Goal: Information Seeking & Learning: Check status

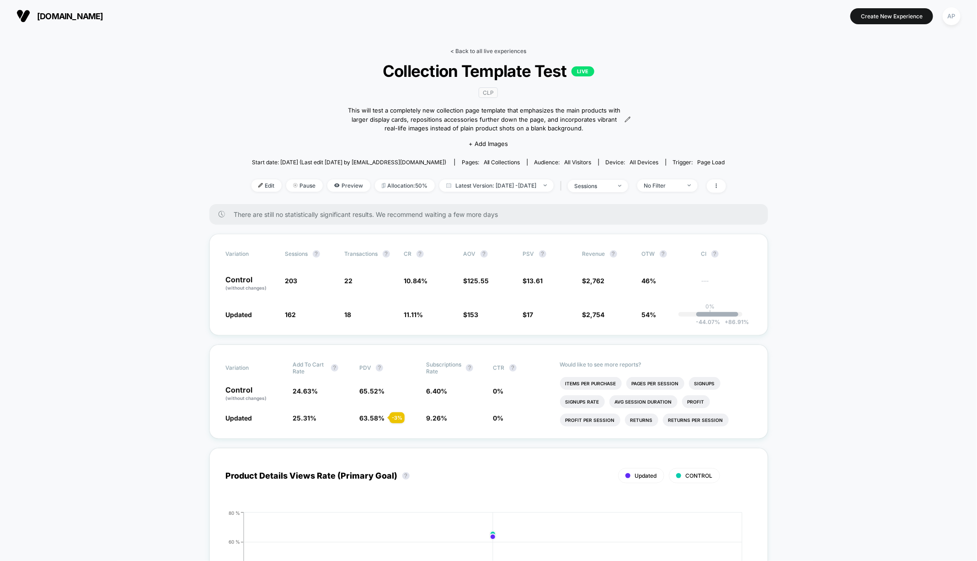
click at [481, 53] on link "< Back to all live experiences" at bounding box center [489, 51] width 76 height 7
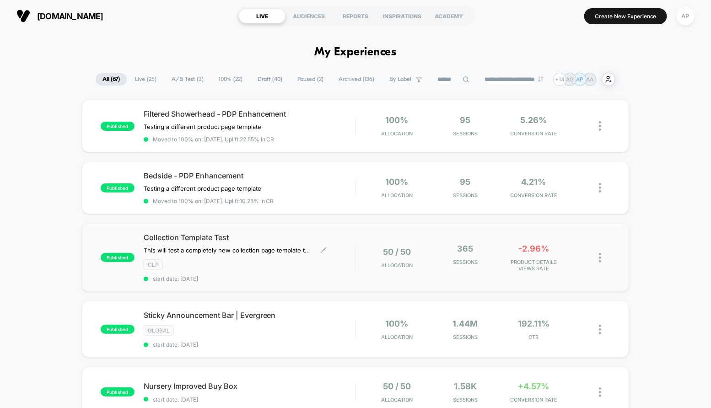
click at [345, 277] on span "start date: [DATE]" at bounding box center [250, 278] width 212 height 7
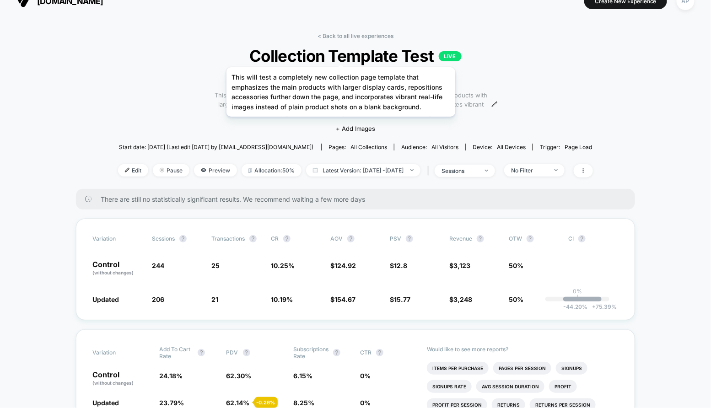
scroll to position [14, 0]
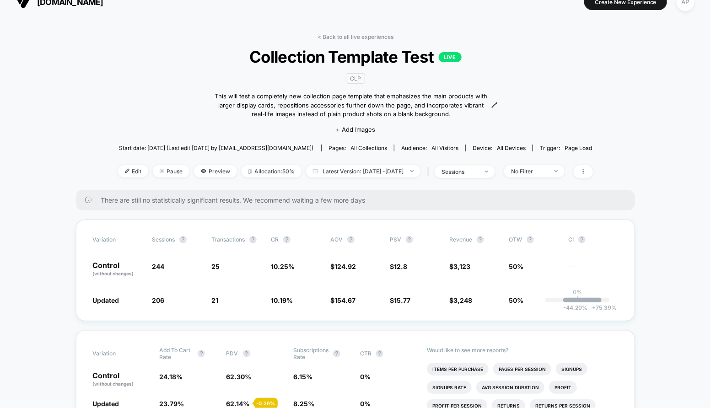
click at [344, 34] on link "< Back to all live experiences" at bounding box center [355, 36] width 76 height 7
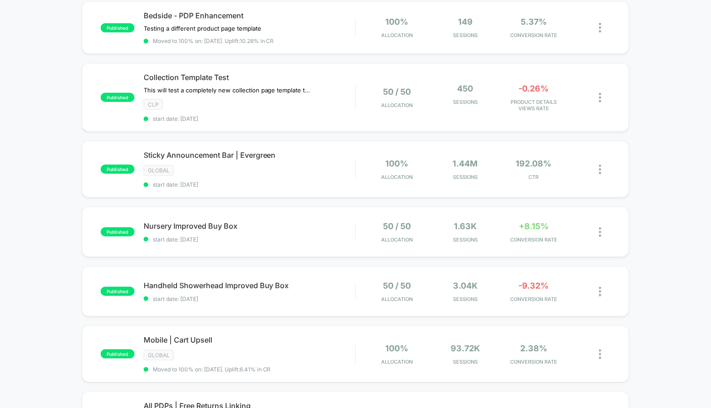
scroll to position [161, 0]
click at [341, 107] on div "Collection Template Test This will test a completely new collection page templa…" at bounding box center [250, 96] width 212 height 49
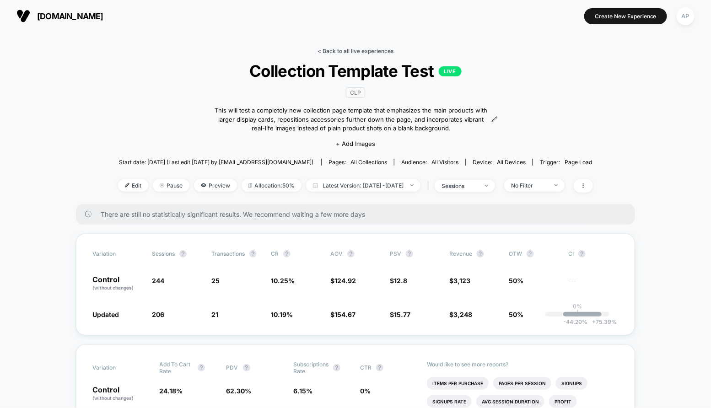
click at [379, 48] on link "< Back to all live experiences" at bounding box center [355, 51] width 76 height 7
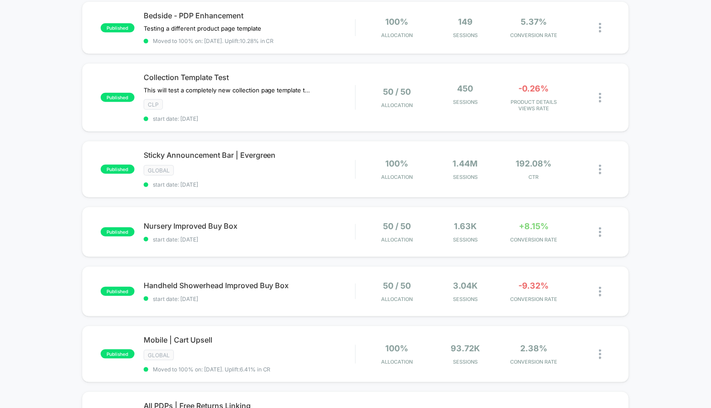
scroll to position [161, 0]
click at [321, 237] on span "start date: [DATE]" at bounding box center [250, 239] width 212 height 7
